Goal: Information Seeking & Learning: Check status

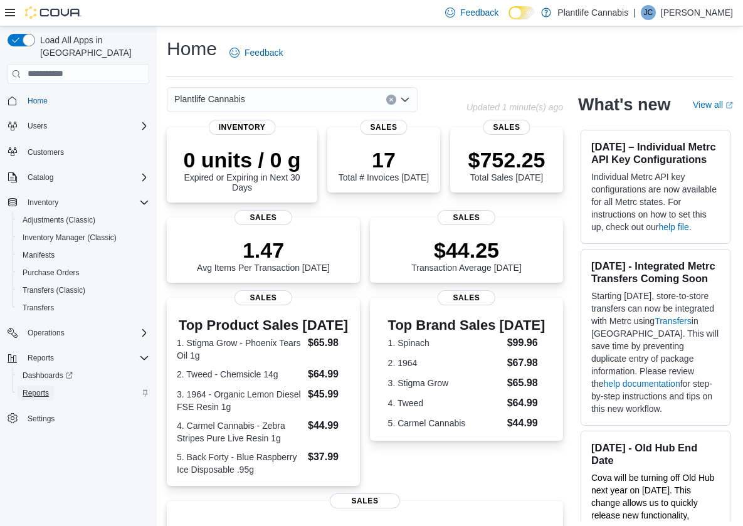
click at [39, 388] on span "Reports" at bounding box center [36, 393] width 26 height 10
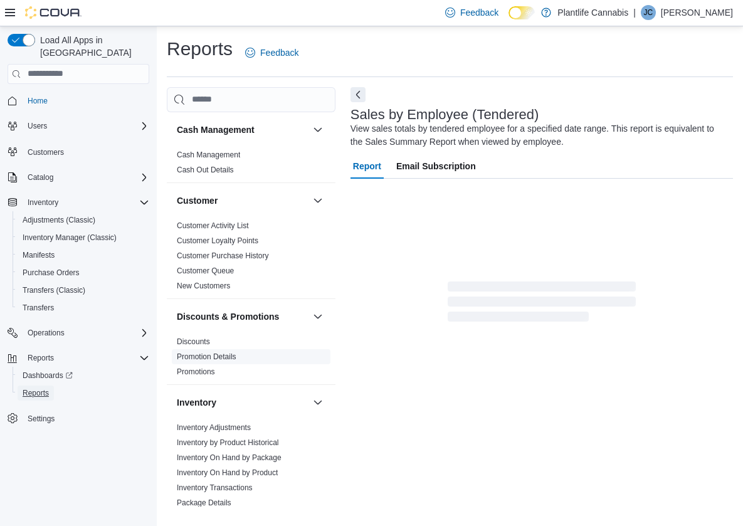
scroll to position [4, 0]
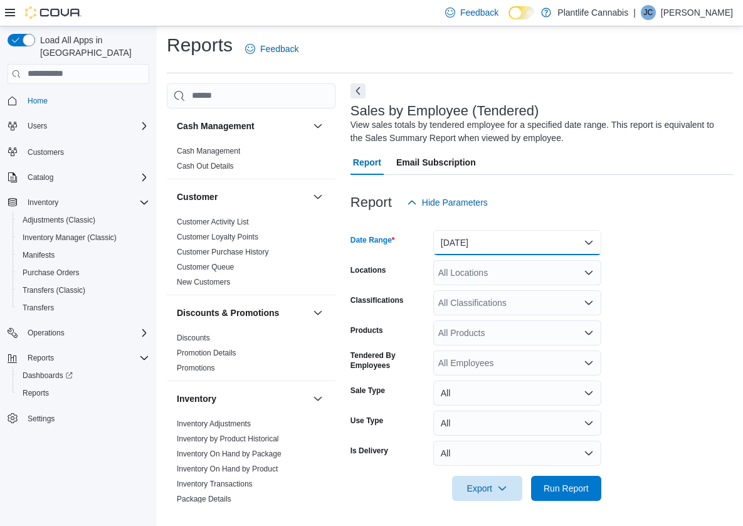
click at [468, 241] on button "[DATE]" at bounding box center [517, 242] width 168 height 25
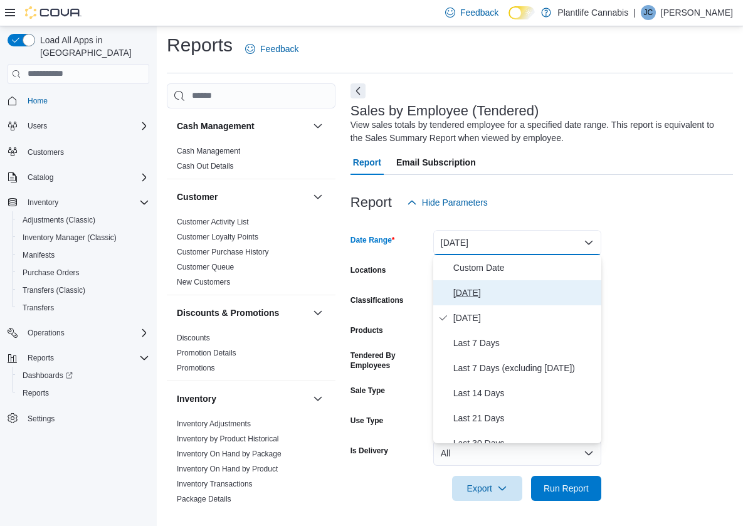
click at [483, 291] on span "[DATE]" at bounding box center [524, 292] width 143 height 15
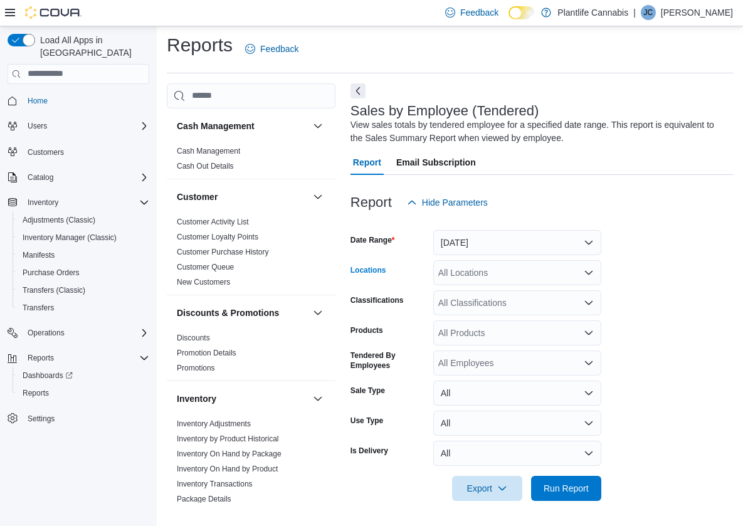
click at [482, 276] on div "All Locations" at bounding box center [517, 272] width 168 height 25
type input "******"
click at [515, 300] on span "[GEOGRAPHIC_DATA]" at bounding box center [512, 294] width 92 height 13
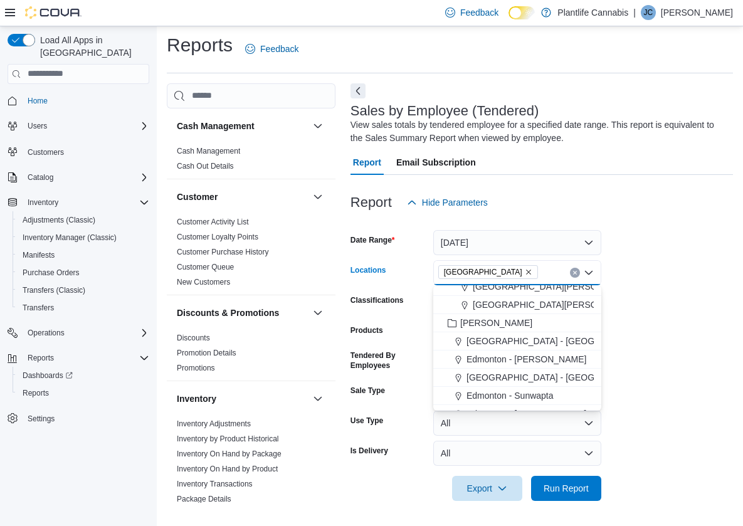
scroll to position [207, 0]
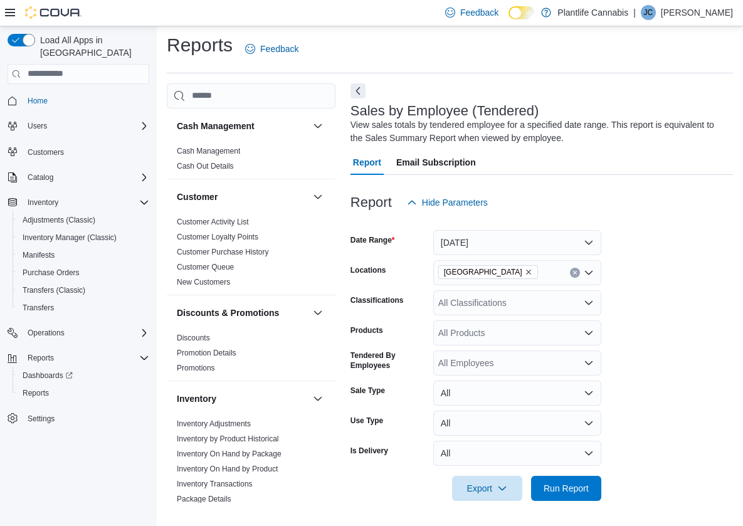
click at [691, 296] on form "Date Range [DATE] Locations [GEOGRAPHIC_DATA] Classifications All Classificatio…" at bounding box center [541, 358] width 382 height 286
click at [534, 303] on div "All Classifications" at bounding box center [517, 302] width 168 height 25
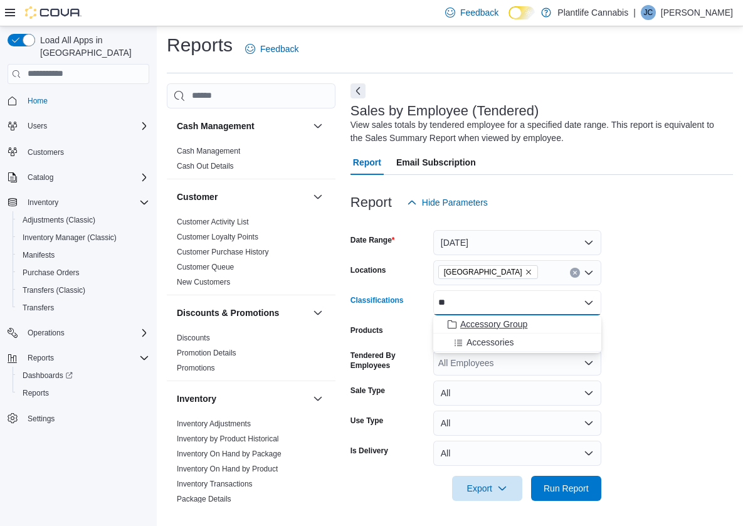
type input "**"
click at [528, 316] on button "Accessory Group" at bounding box center [517, 324] width 168 height 18
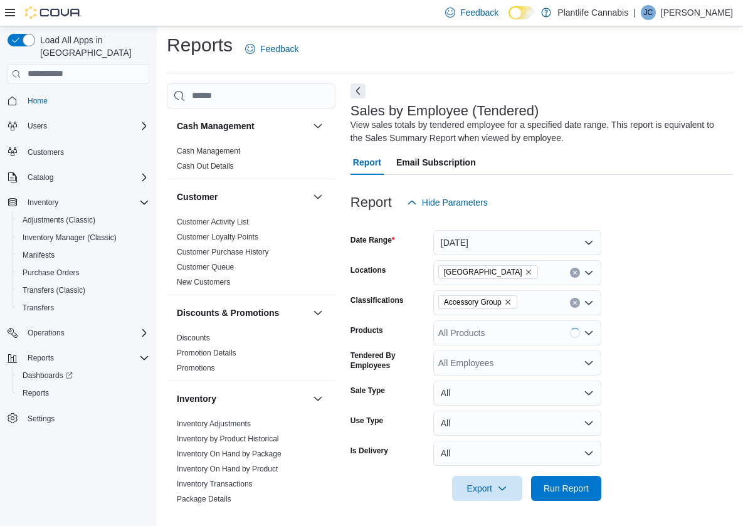
click at [635, 317] on form "Date Range [DATE] Locations [GEOGRAPHIC_DATA] Classifications Accessory Group P…" at bounding box center [541, 358] width 382 height 286
